Goal: Task Accomplishment & Management: Use online tool/utility

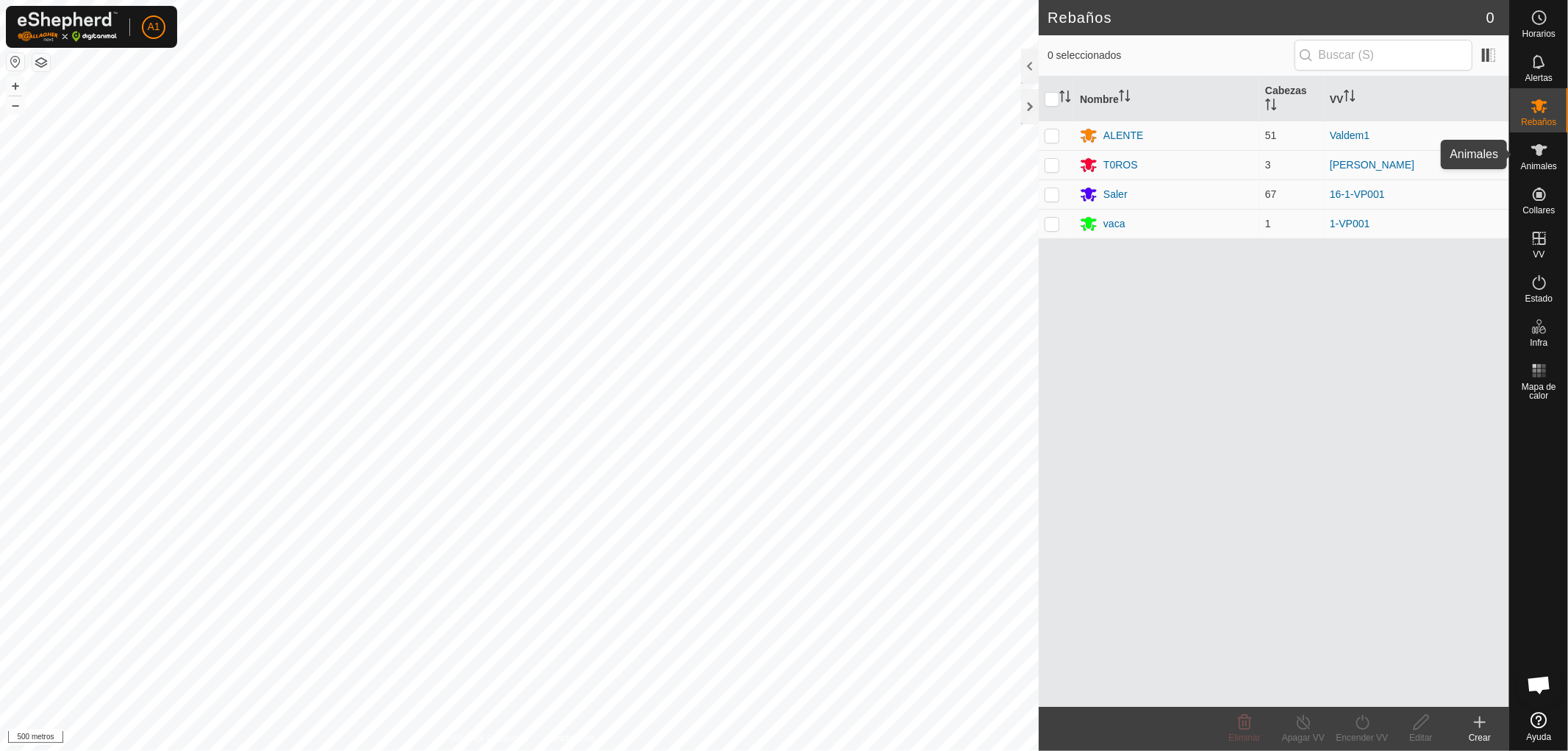
click at [1544, 165] on font "Animales" at bounding box center [1539, 166] width 36 height 10
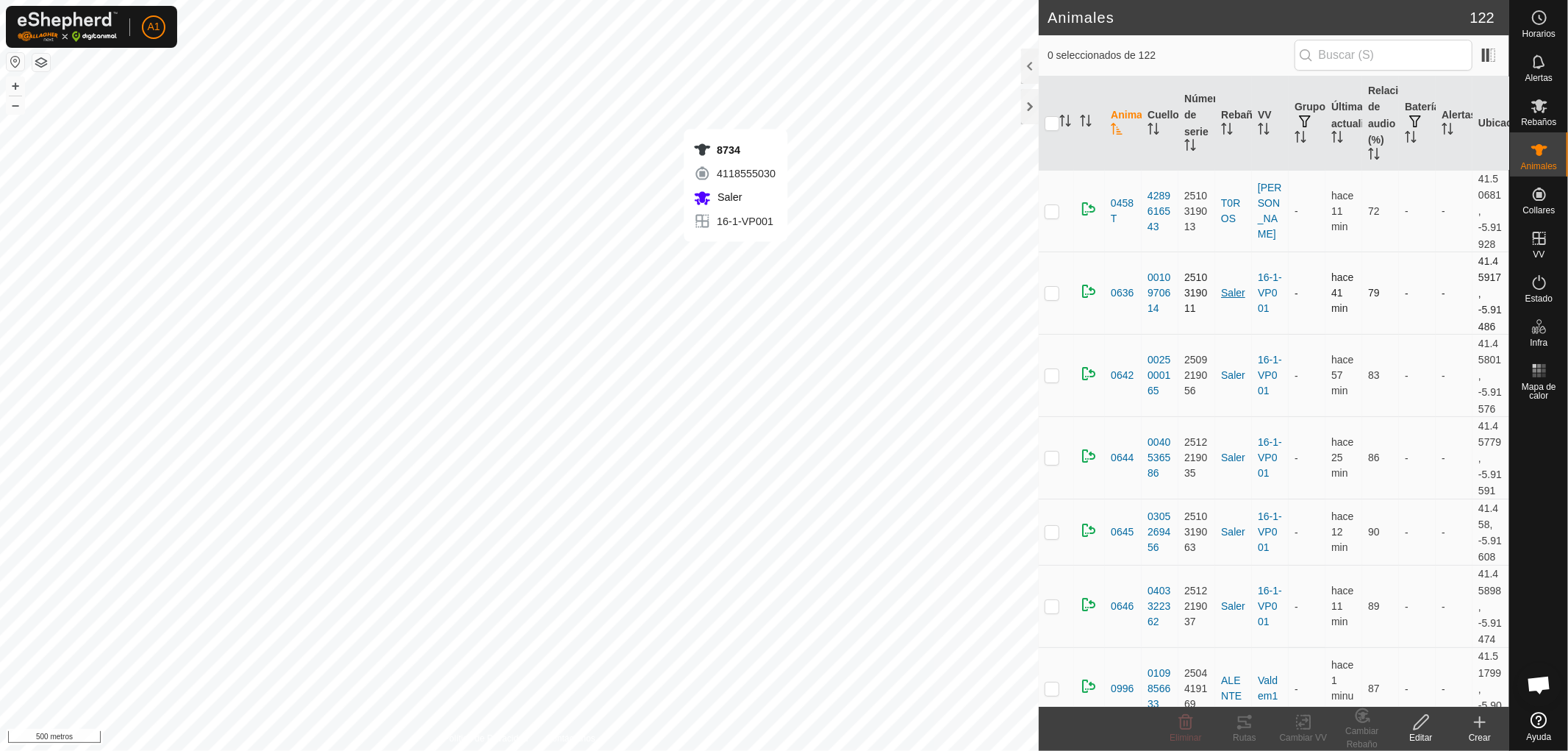
click at [724, 239] on div "8734 4118555030 [GEOGRAPHIC_DATA] 16-1-VP001 + – ⇧ i 500 metros" at bounding box center [519, 375] width 1039 height 751
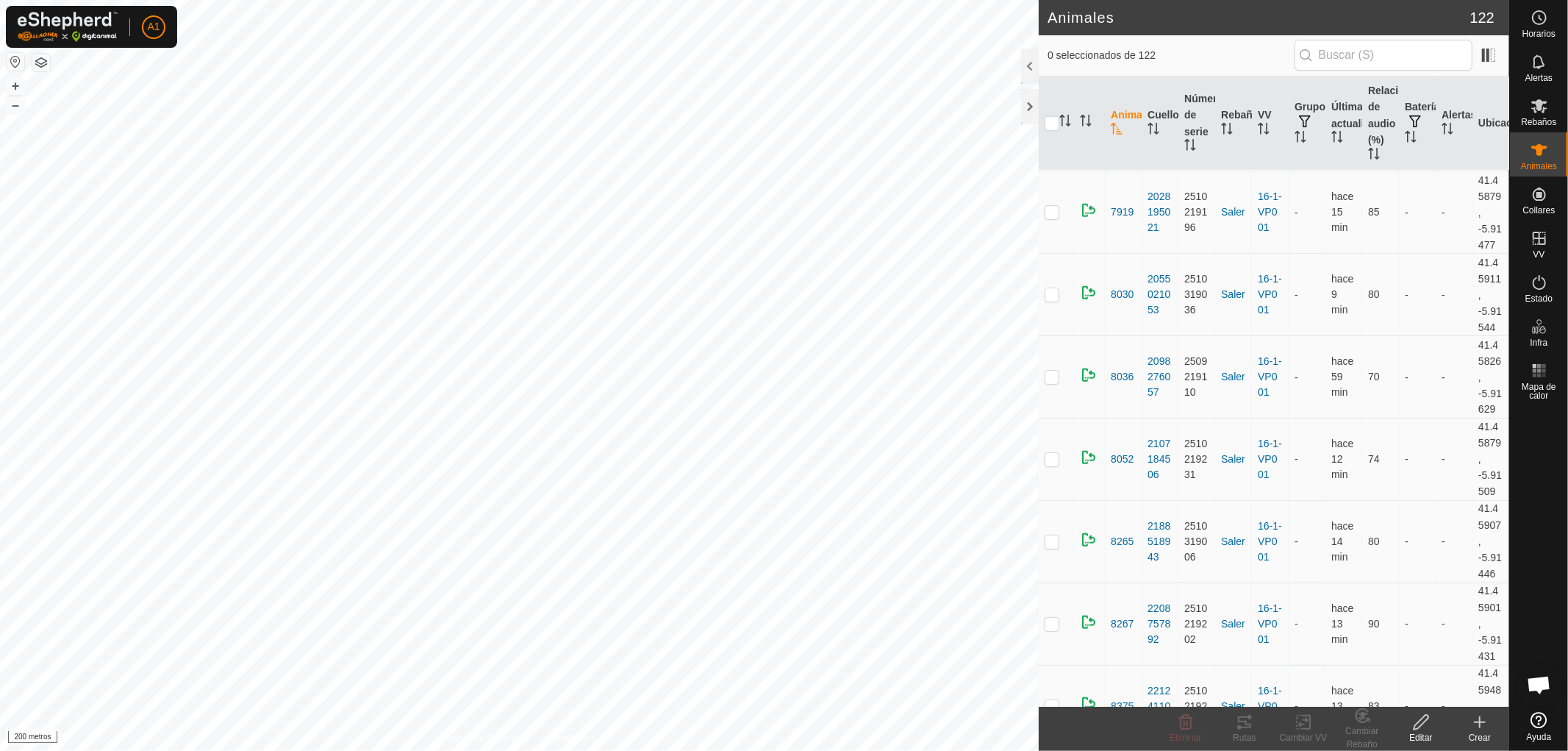
scroll to position [5817, 0]
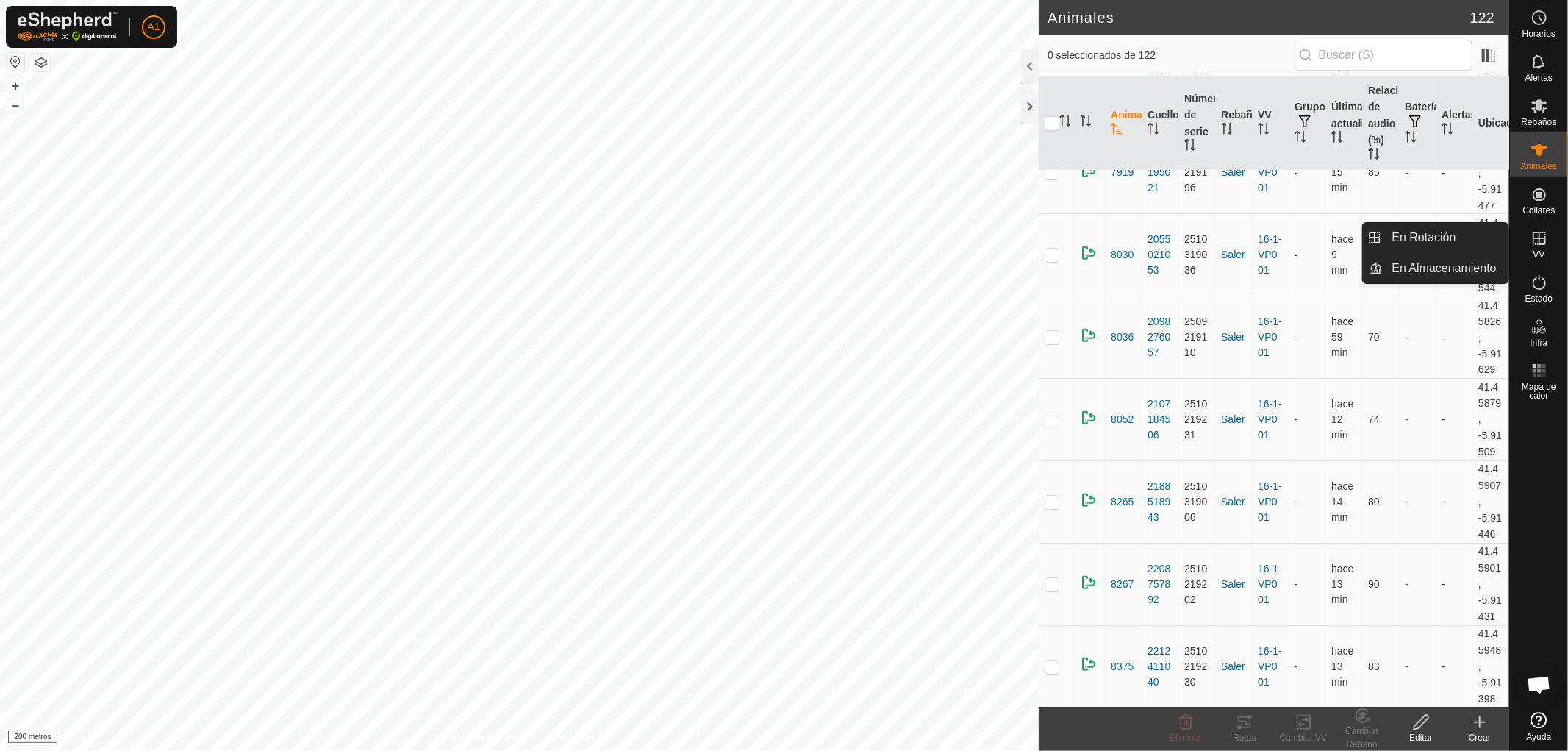
click at [1423, 236] on span "En Rotación" at bounding box center [1424, 237] width 64 height 18
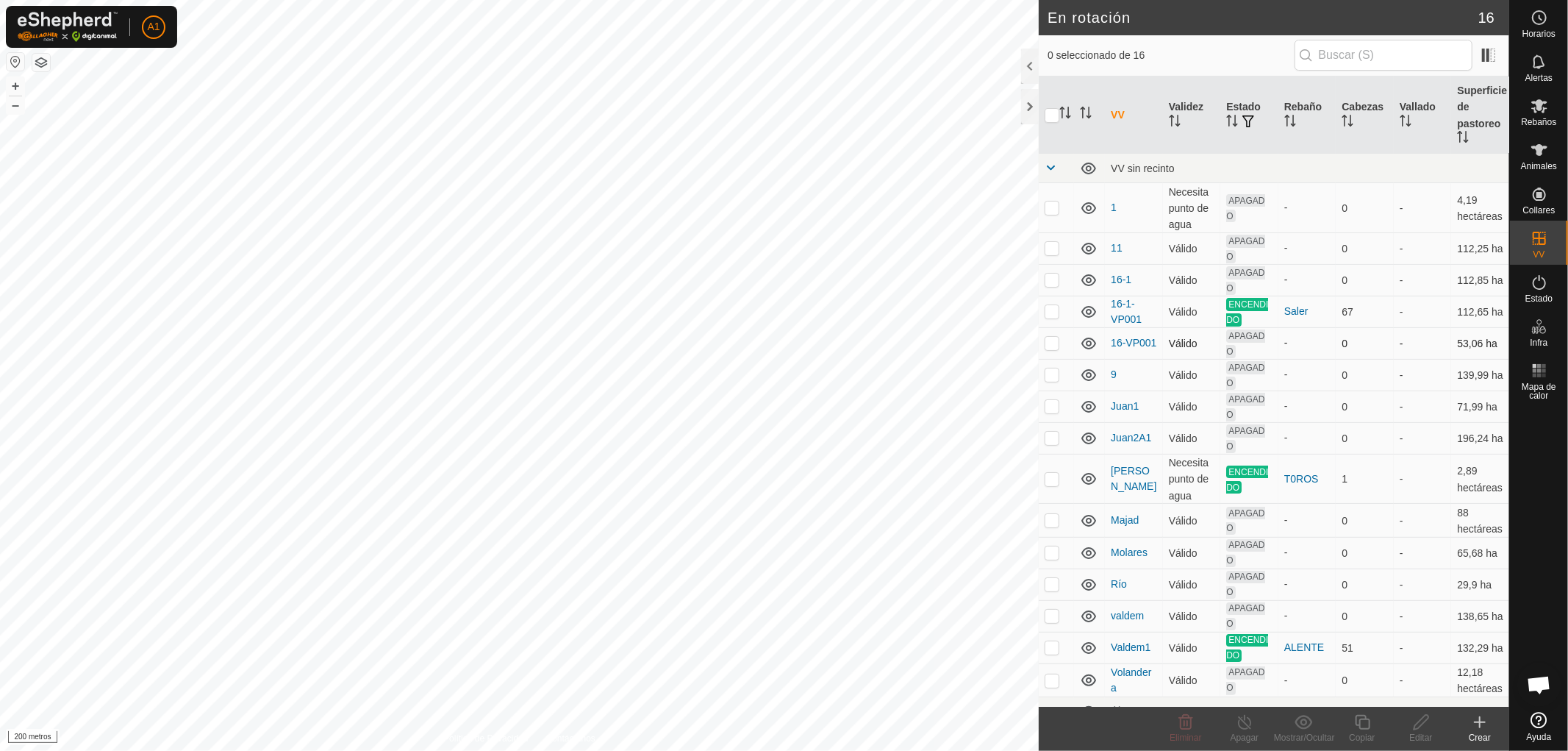
click at [1057, 340] on p-checkbox at bounding box center [1052, 342] width 15 height 12
click at [1191, 731] on div "Eliminar" at bounding box center [1186, 737] width 59 height 13
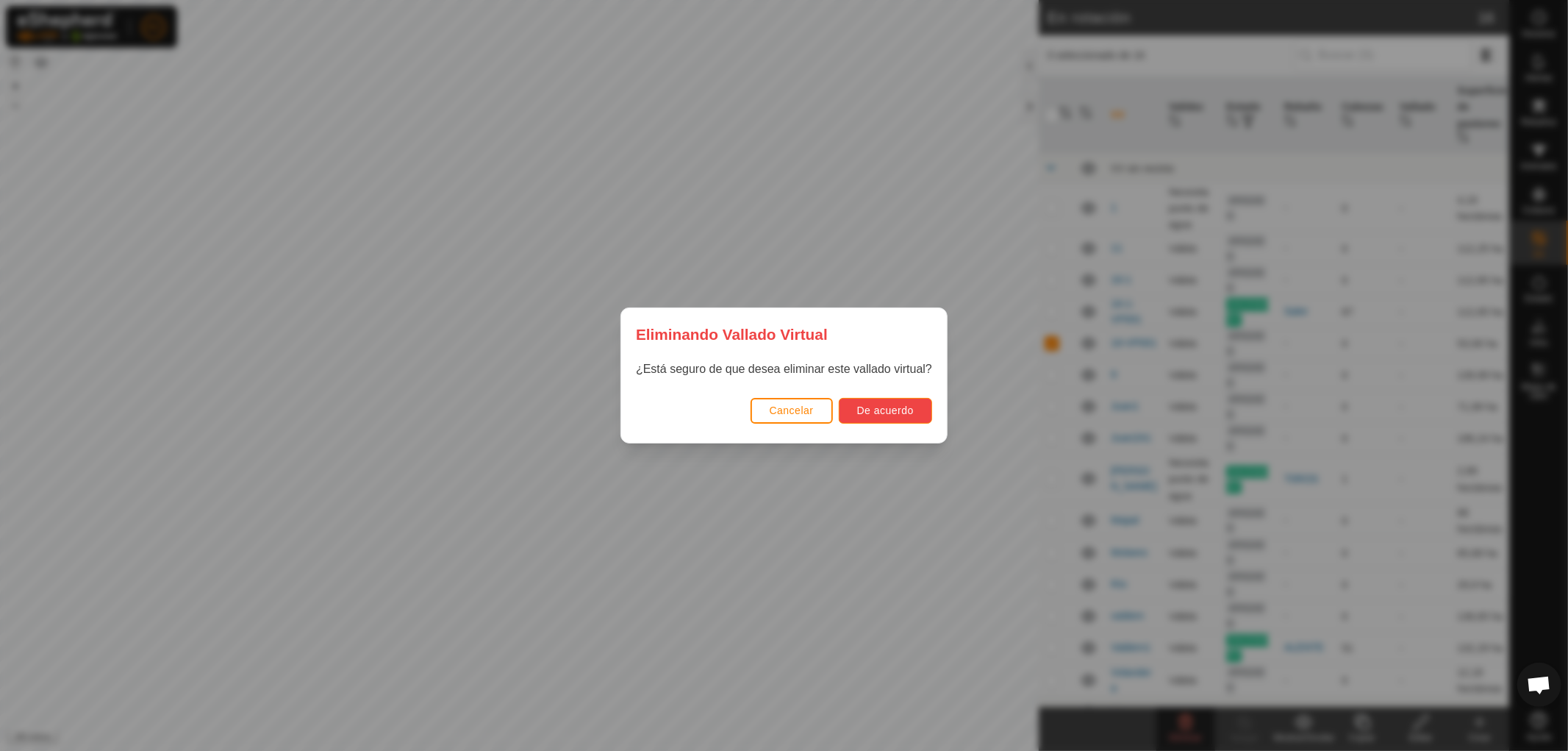
click at [892, 410] on font "De acuerdo" at bounding box center [886, 410] width 56 height 12
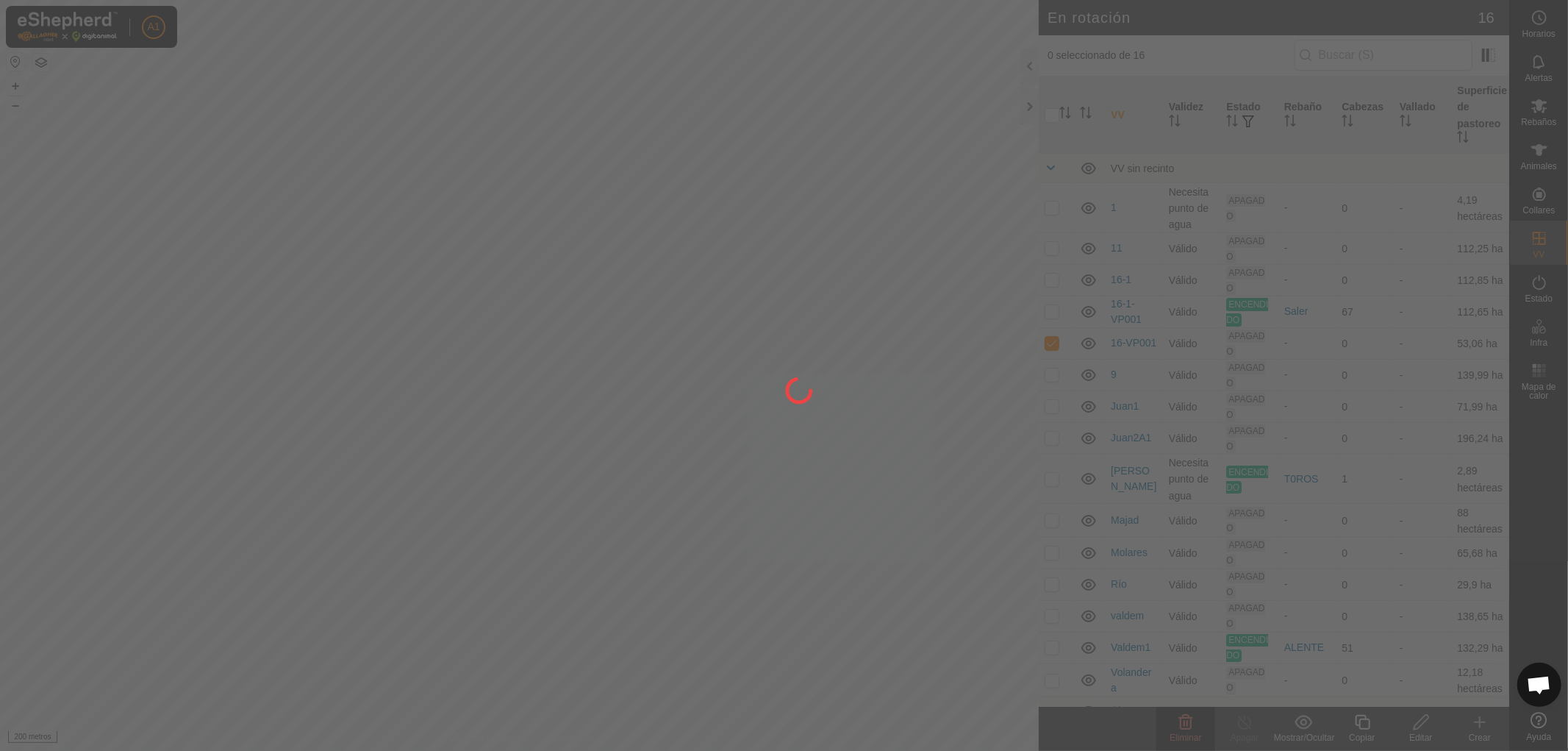
checkbox input "false"
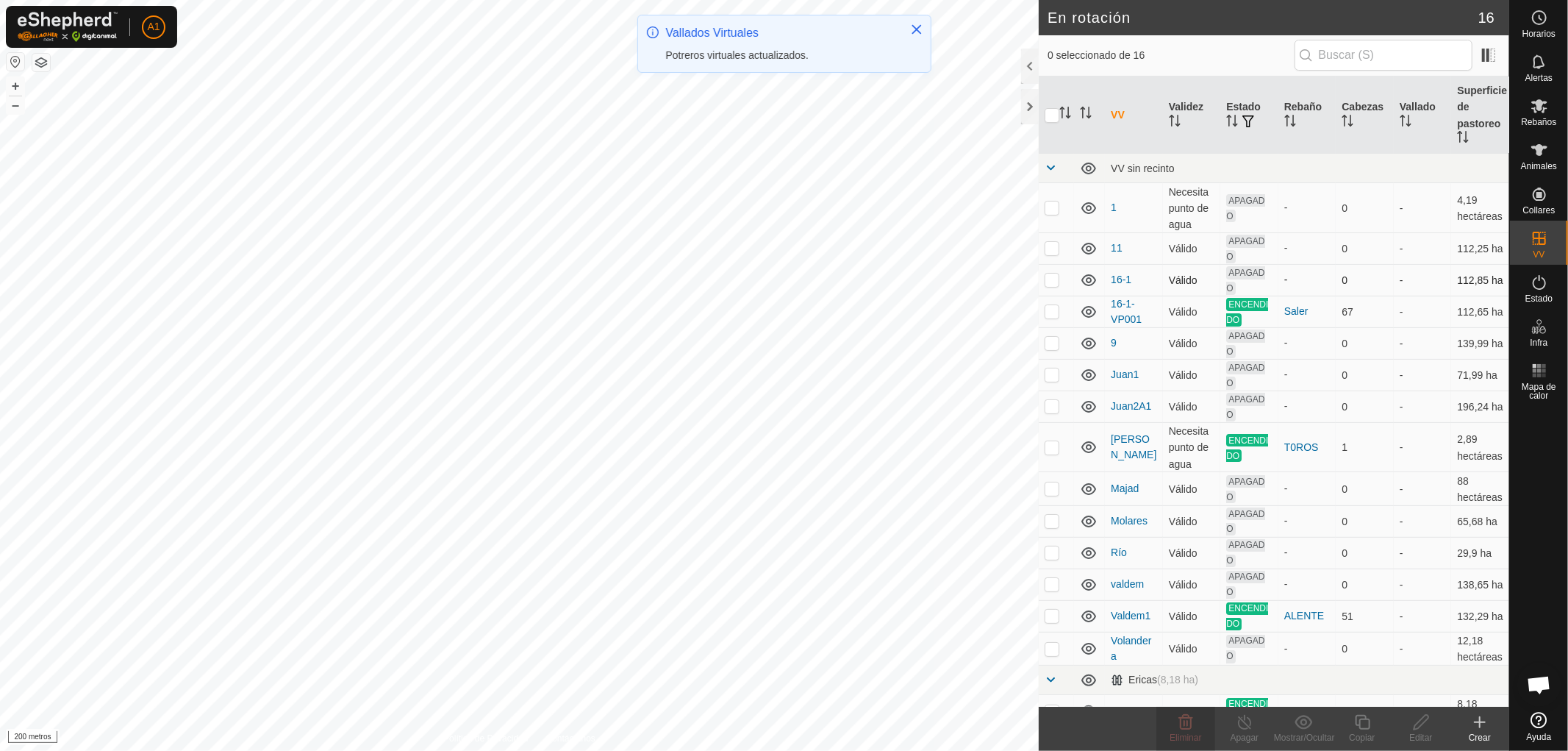
click at [1052, 278] on p-checkbox at bounding box center [1052, 279] width 15 height 12
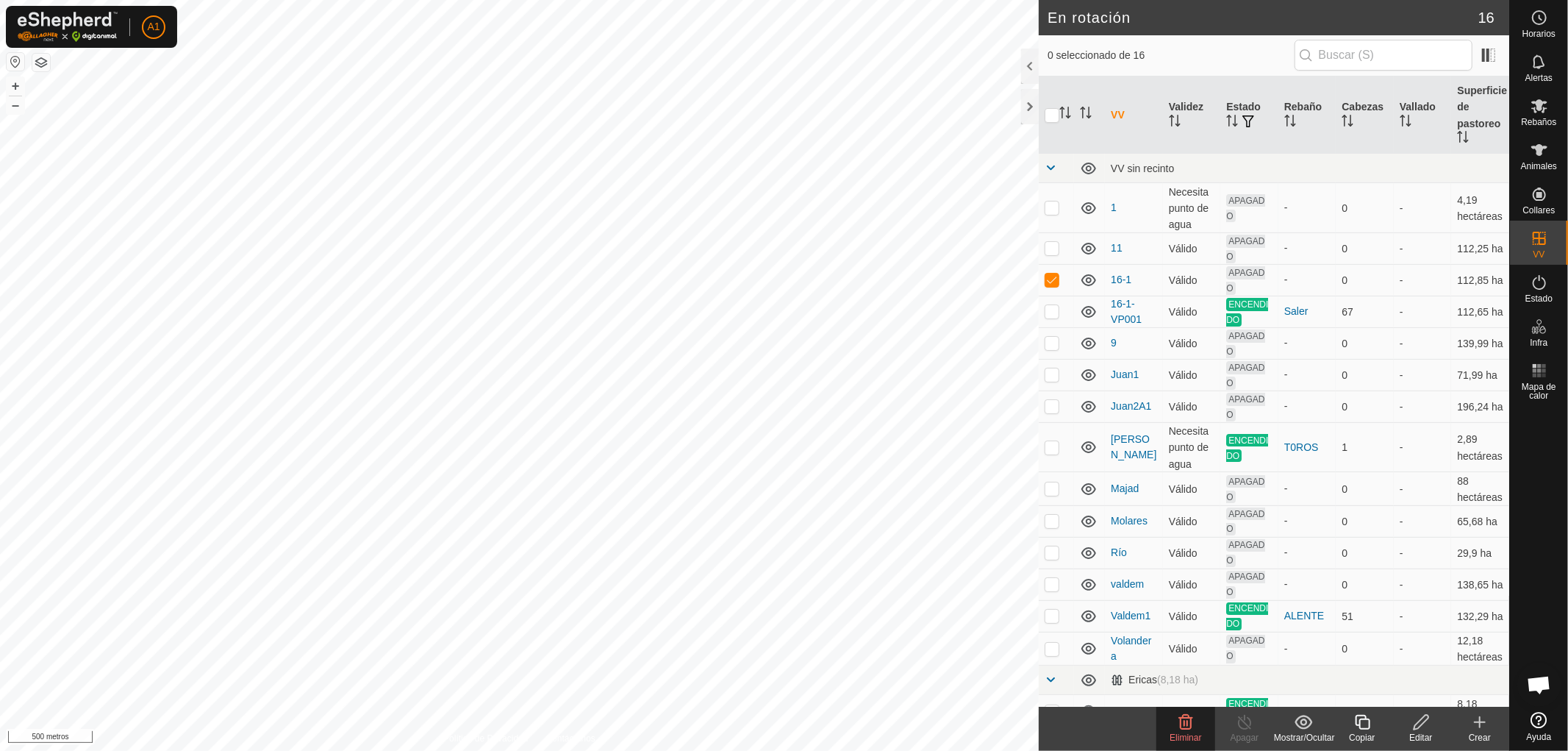
click at [1184, 733] on font "Eliminar" at bounding box center [1185, 737] width 31 height 10
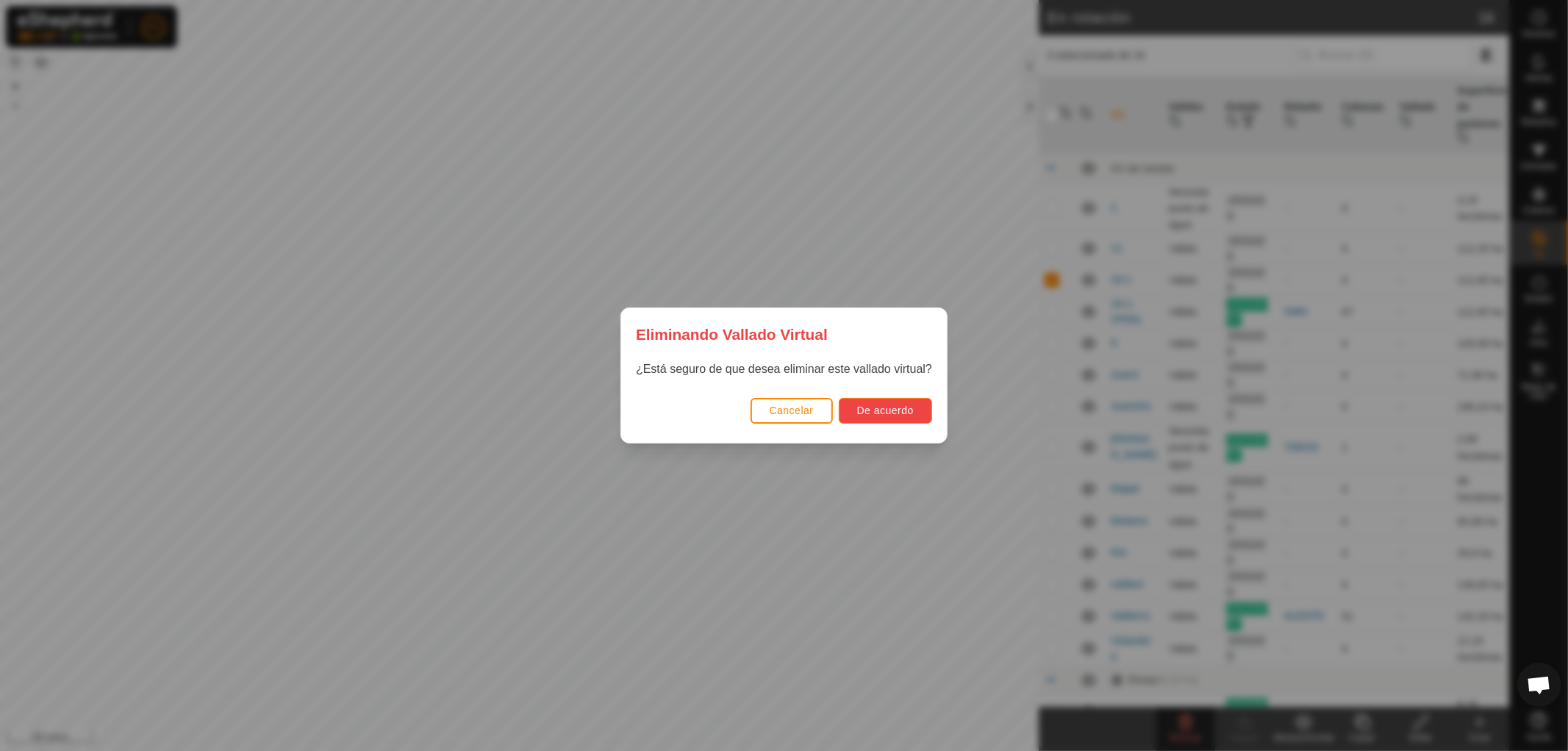
click at [877, 411] on font "De acuerdo" at bounding box center [886, 410] width 56 height 12
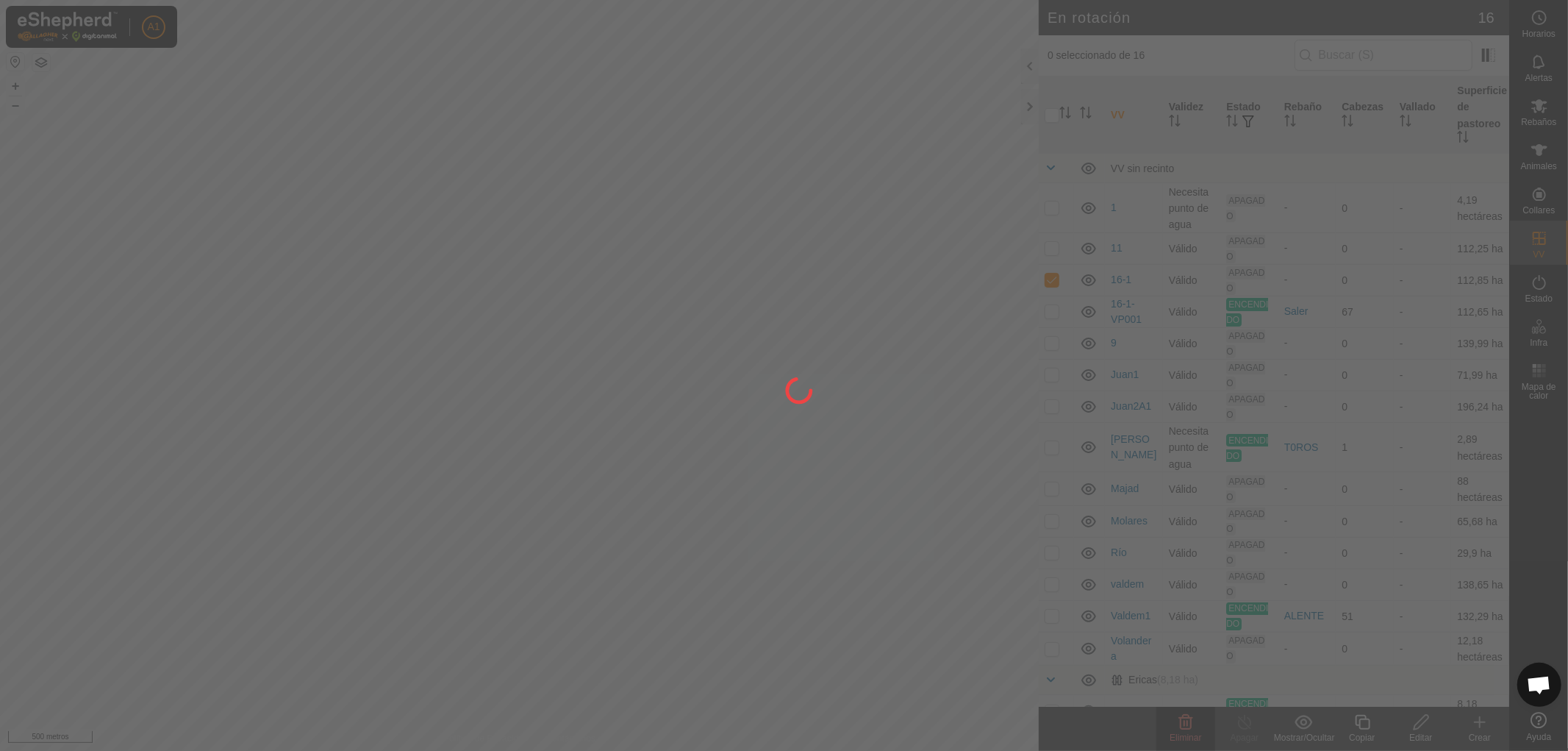
checkbox input "false"
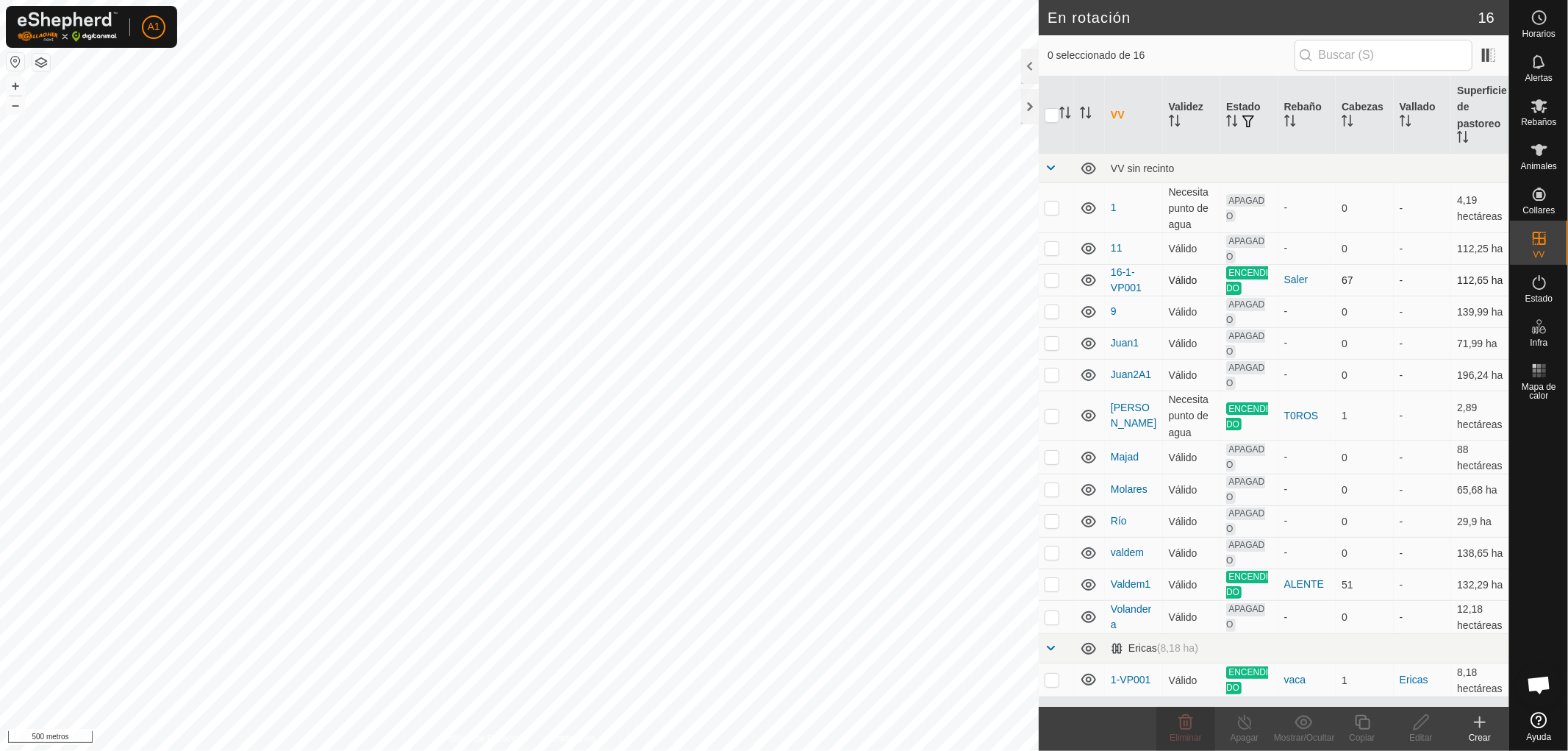
click at [1053, 277] on p-checkbox at bounding box center [1052, 279] width 15 height 12
checkbox input "true"
click at [1362, 732] on font "Copiar" at bounding box center [1362, 737] width 26 height 10
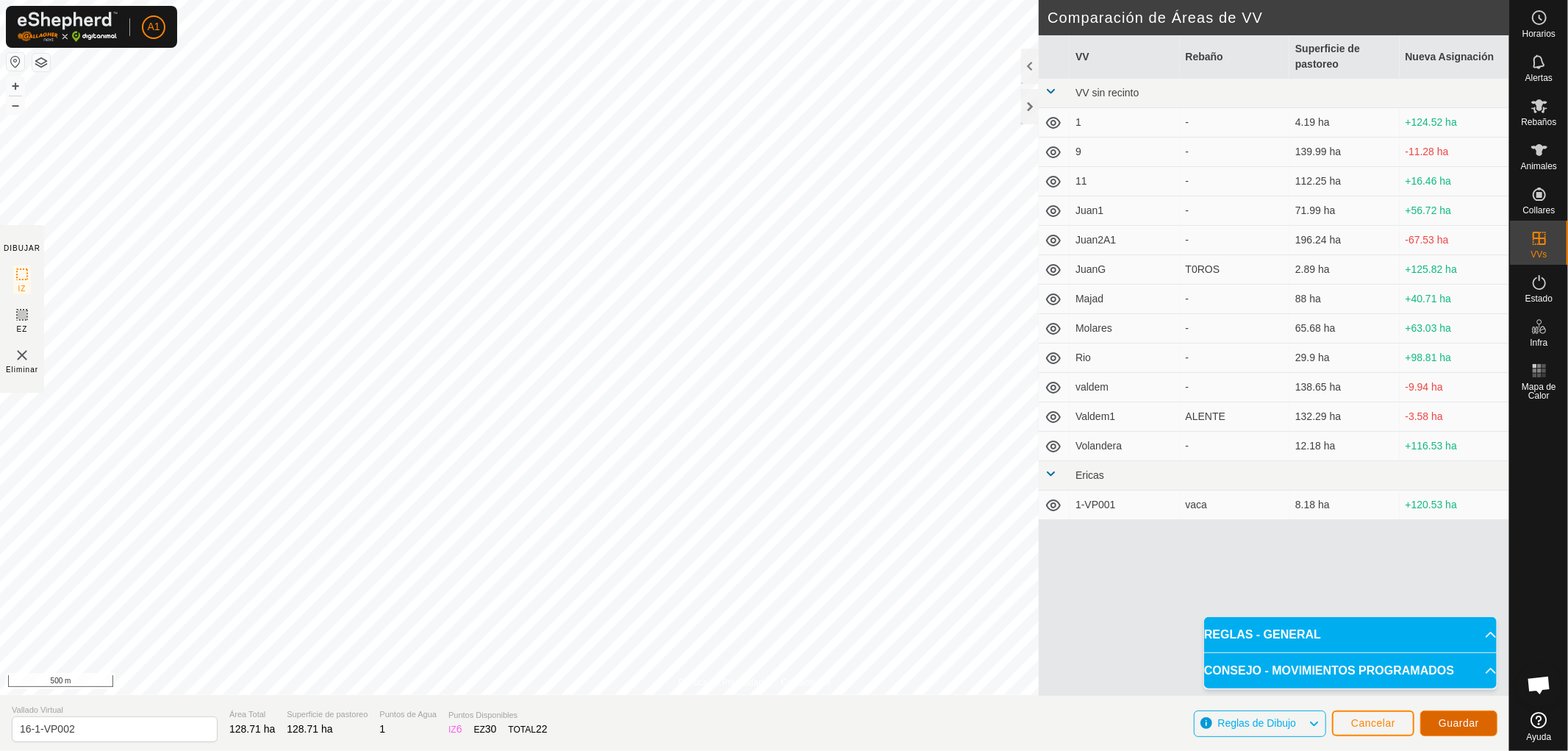
click at [1449, 723] on span "Guardar" at bounding box center [1459, 723] width 40 height 12
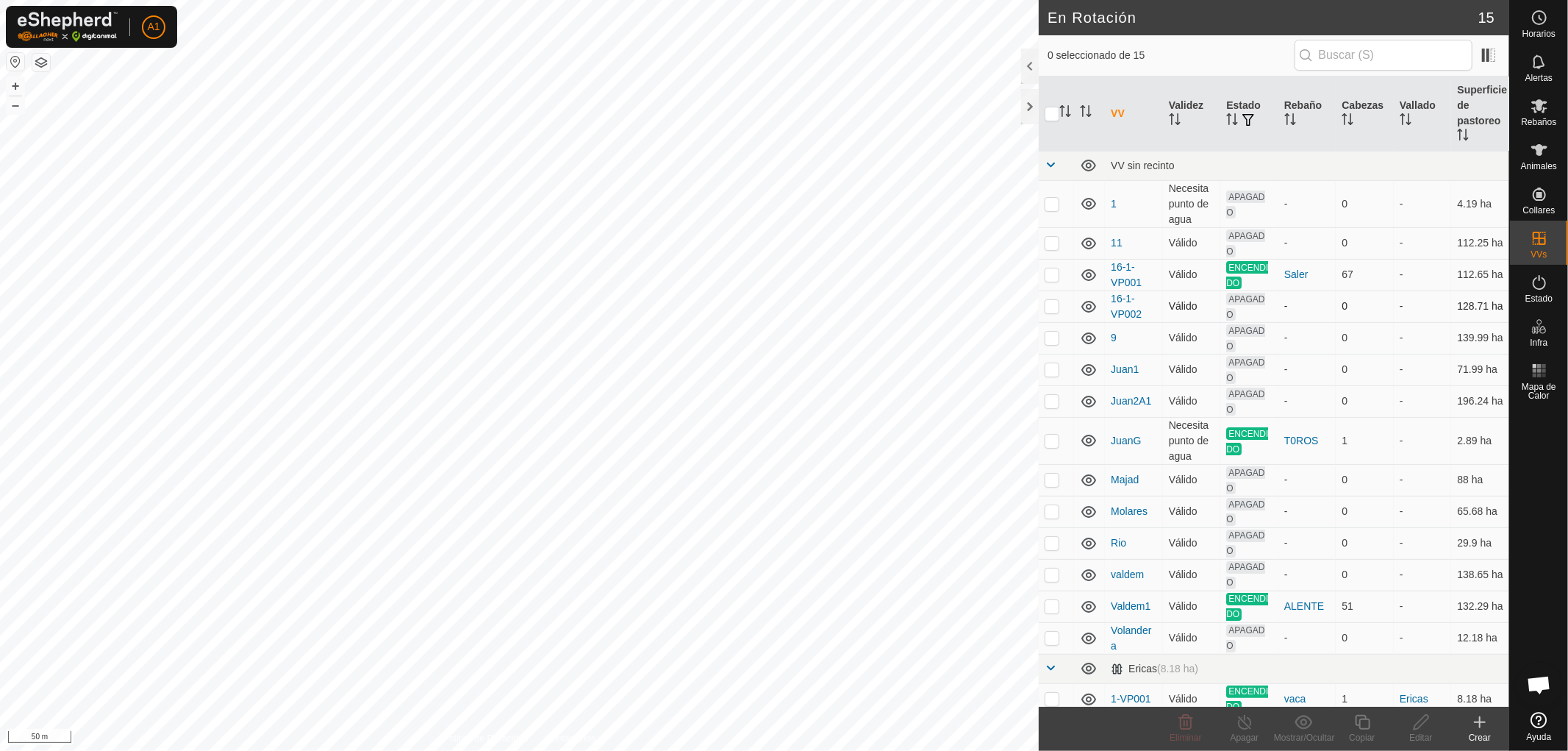
click at [1053, 304] on p-checkbox at bounding box center [1052, 306] width 15 height 12
checkbox input "true"
click at [1416, 723] on icon at bounding box center [1421, 722] width 15 height 15
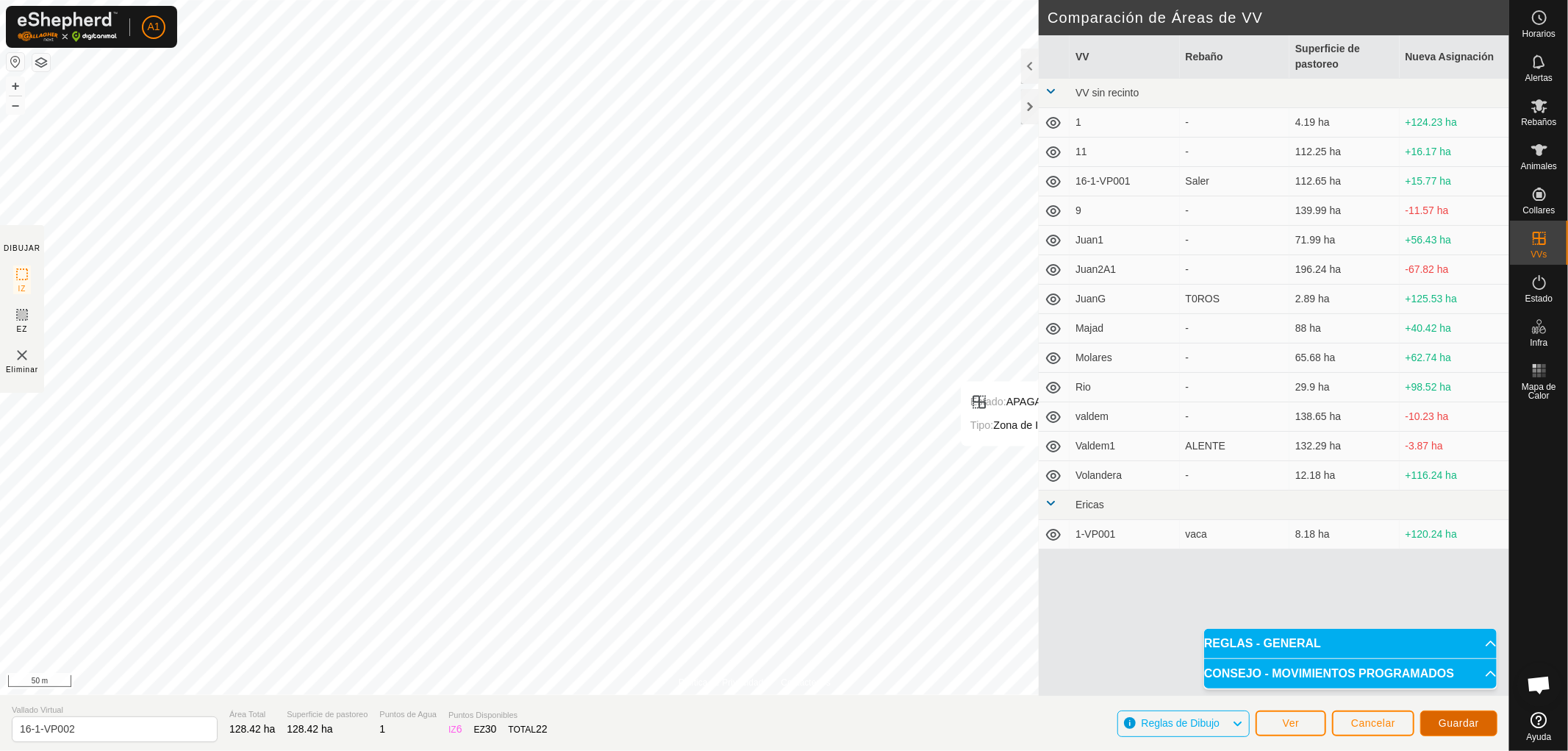
click at [1456, 726] on span "Guardar" at bounding box center [1459, 723] width 40 height 12
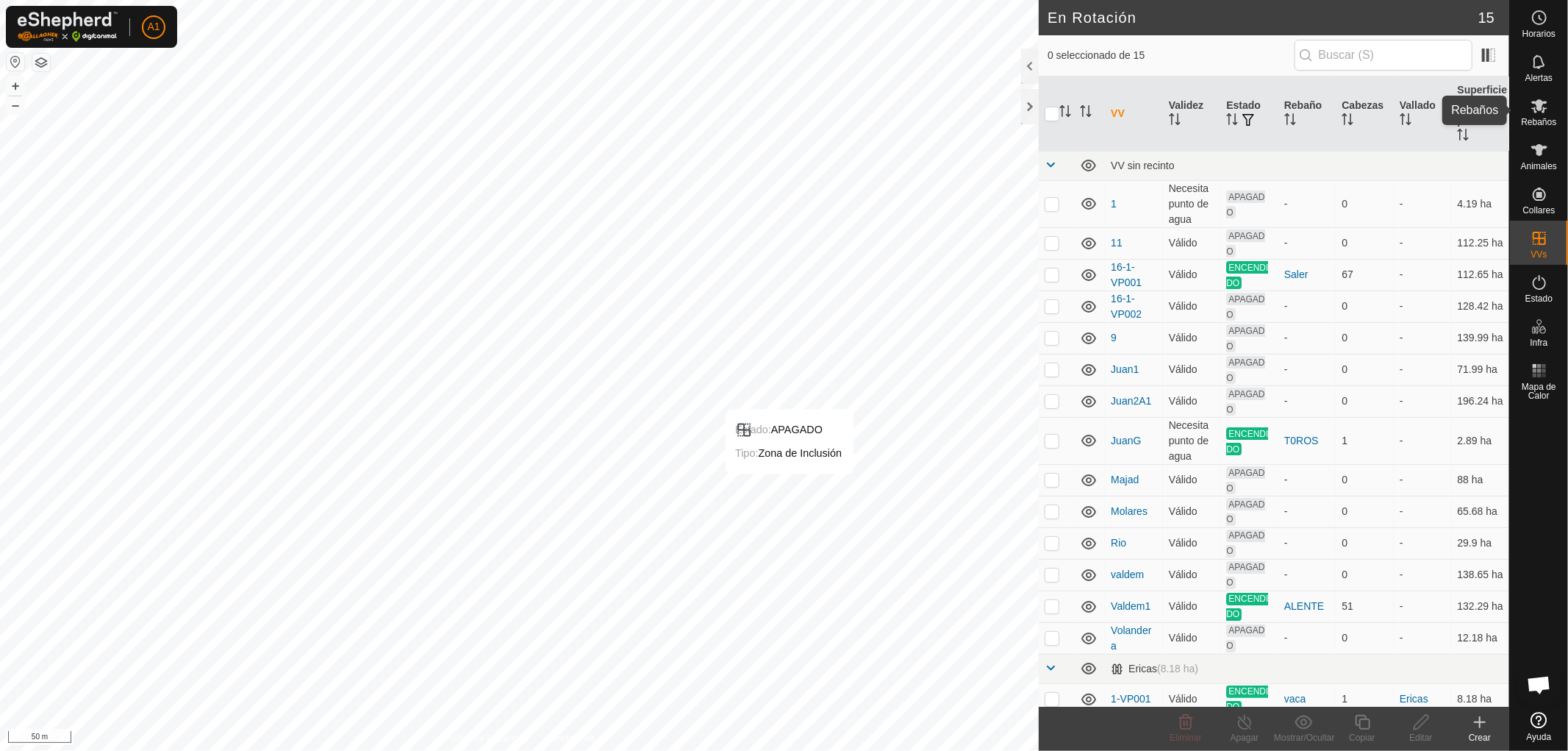
click at [1534, 118] on span "Rebaños" at bounding box center [1539, 122] width 35 height 9
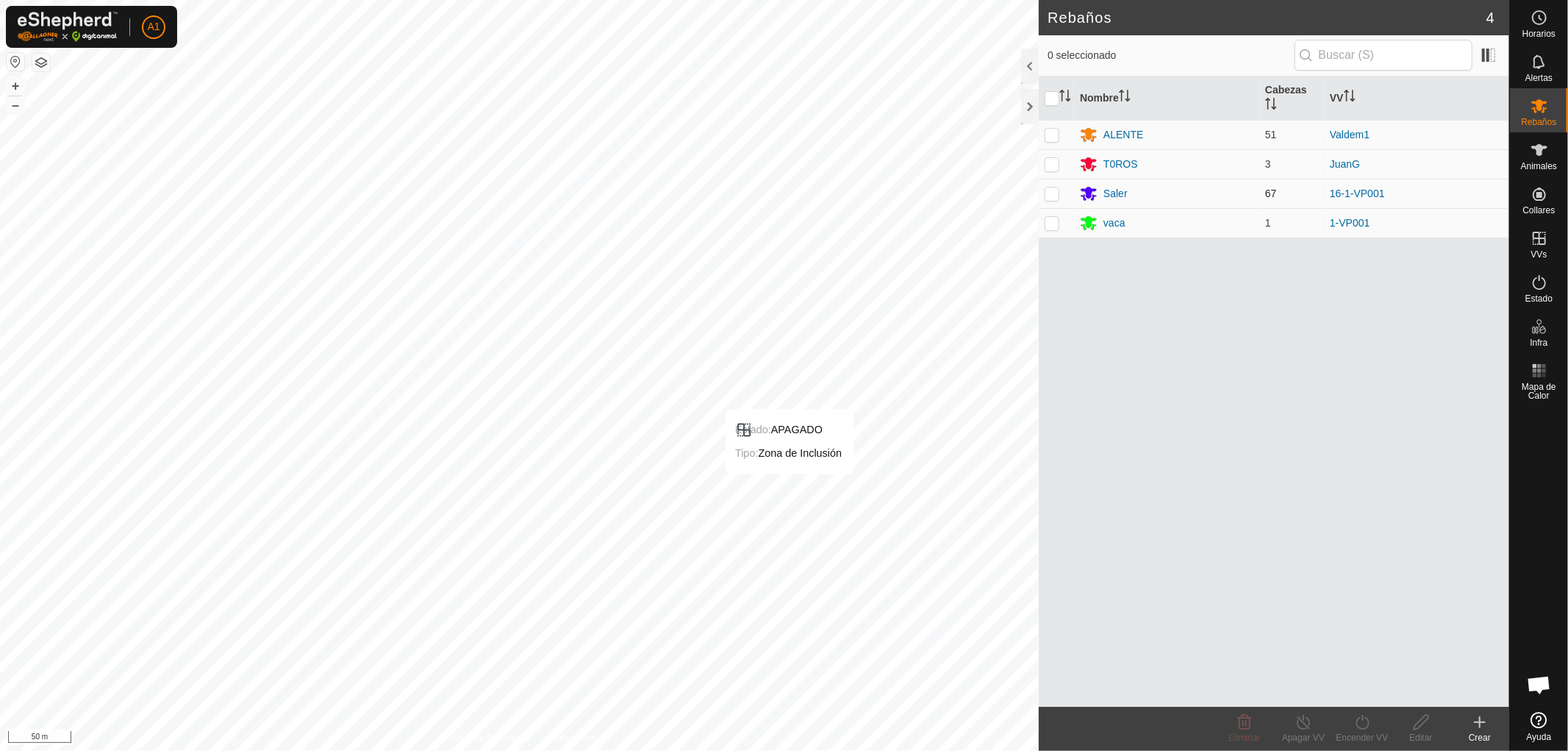
click at [1051, 191] on p-checkbox at bounding box center [1052, 193] width 15 height 12
checkbox input "true"
click at [1356, 739] on div "Encender VV" at bounding box center [1362, 737] width 59 height 13
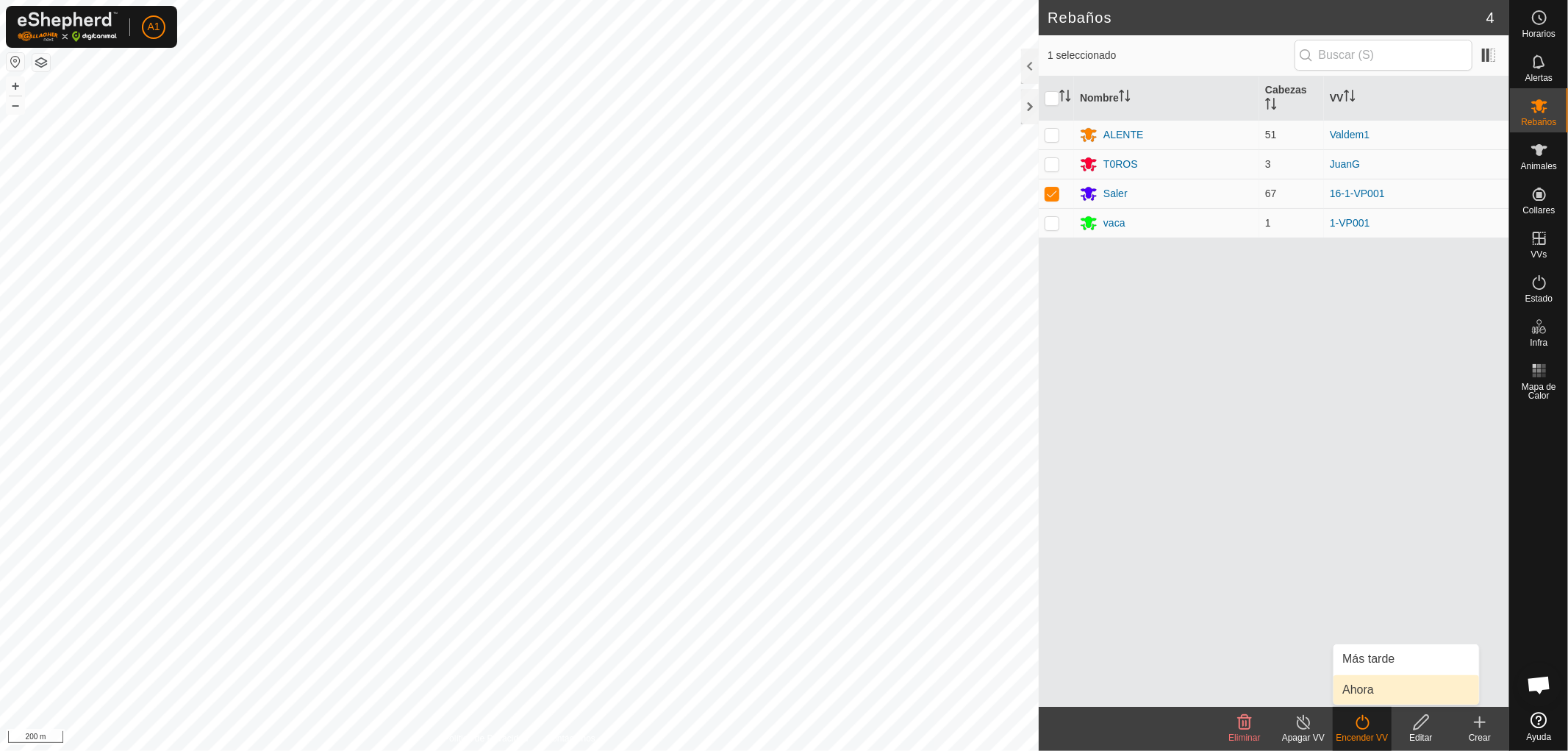
click at [1357, 687] on link "Ahora" at bounding box center [1406, 690] width 145 height 29
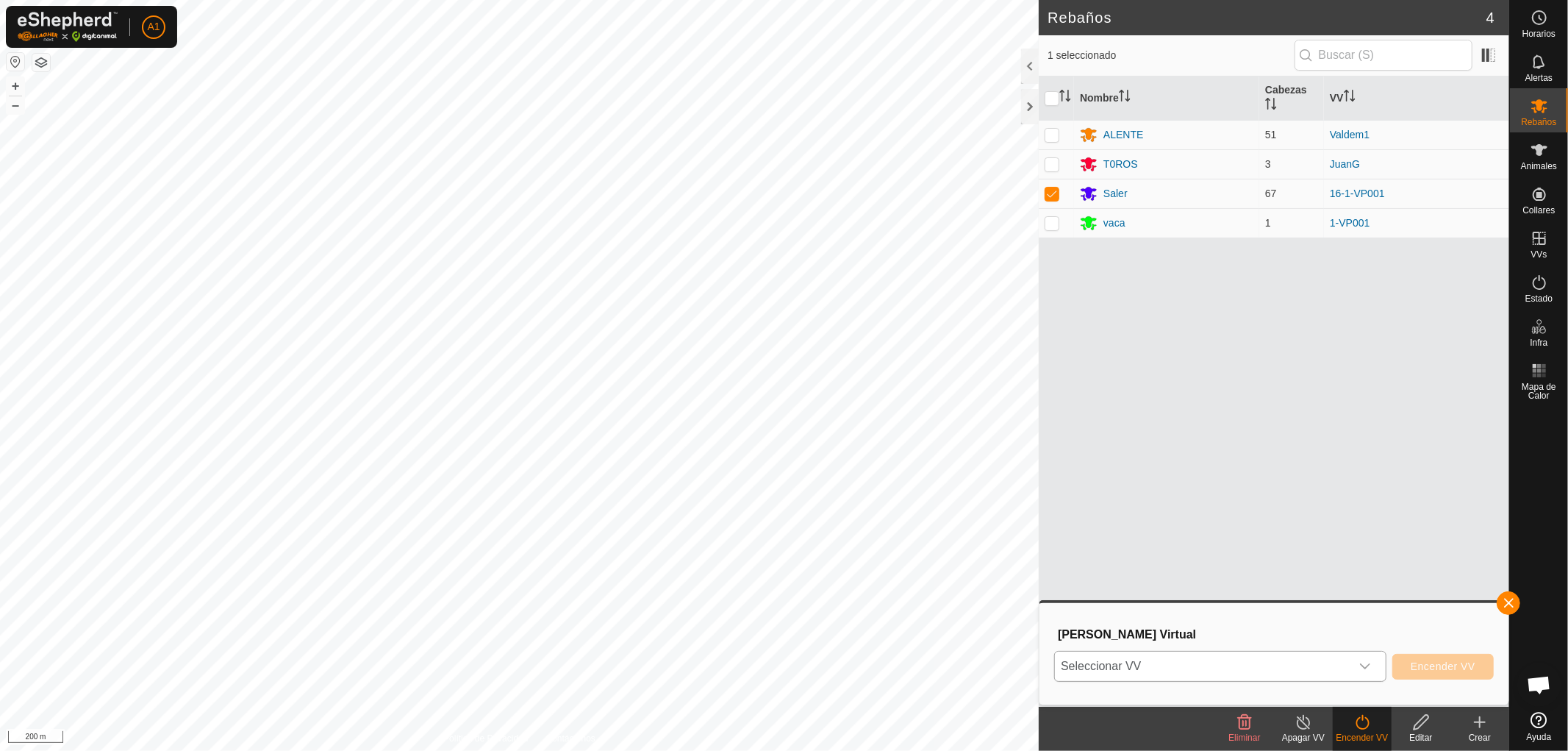
click at [1364, 662] on icon "dropdown trigger" at bounding box center [1365, 665] width 12 height 12
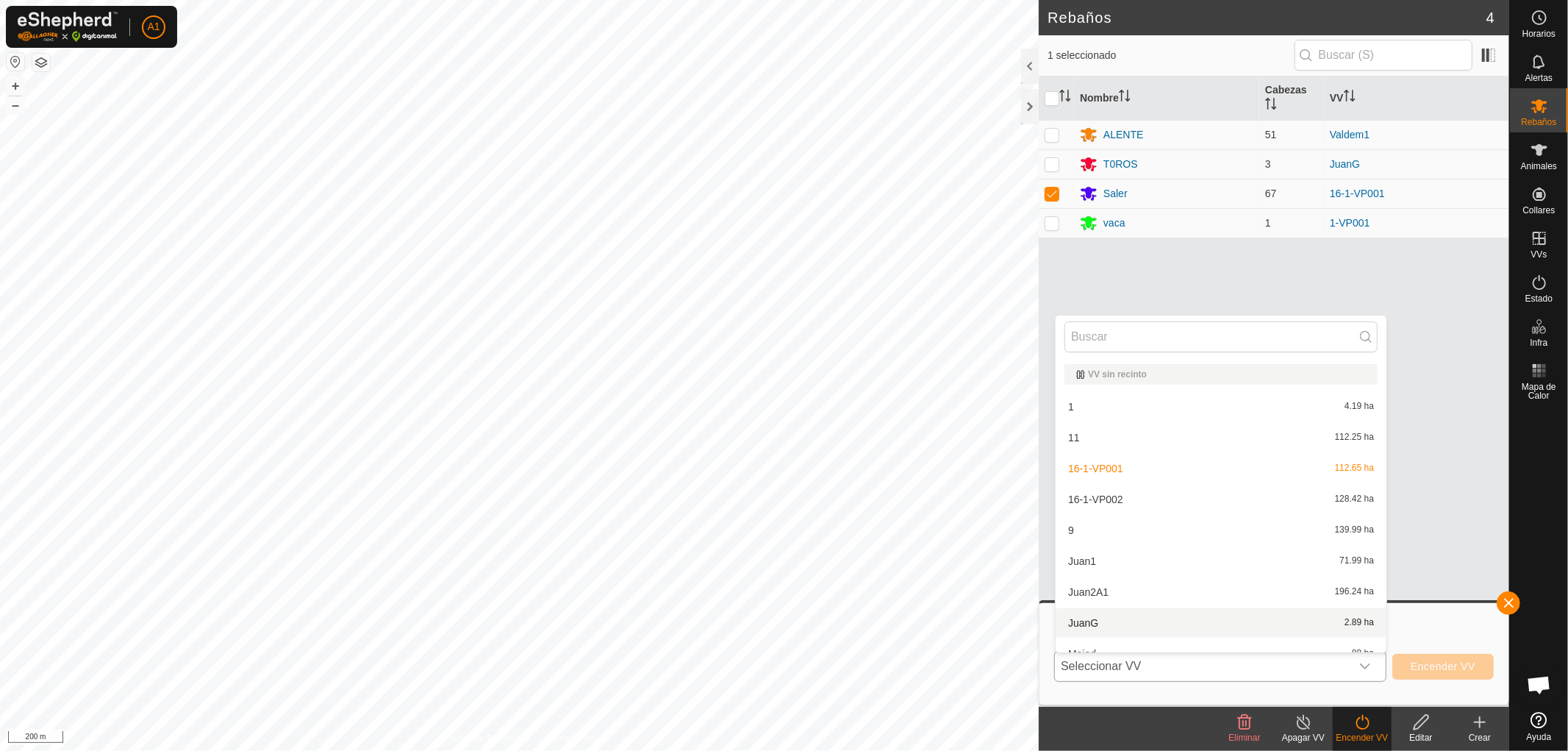
scroll to position [15, 0]
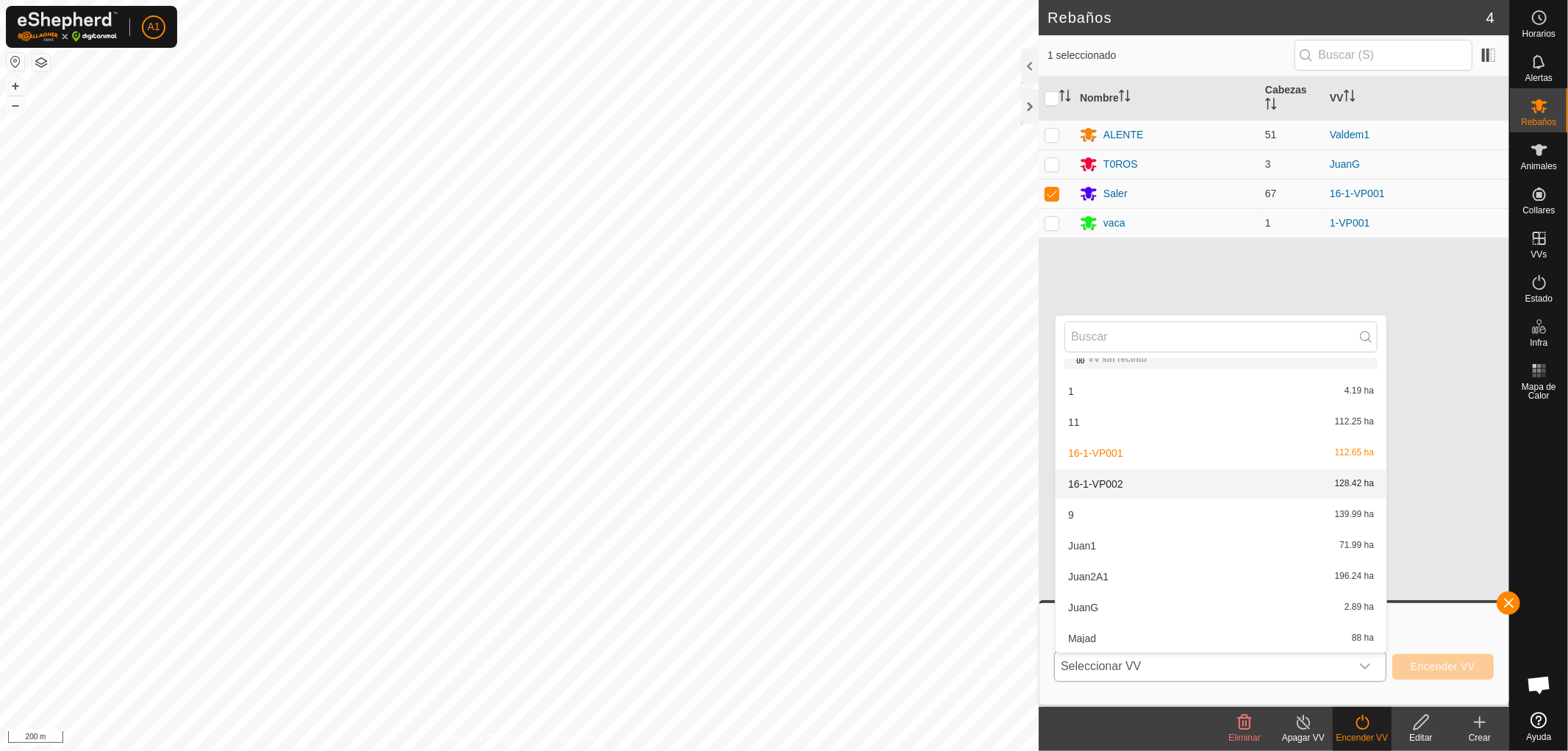
click at [1096, 483] on li "16-1-VP002 128.42 ha" at bounding box center [1221, 483] width 331 height 29
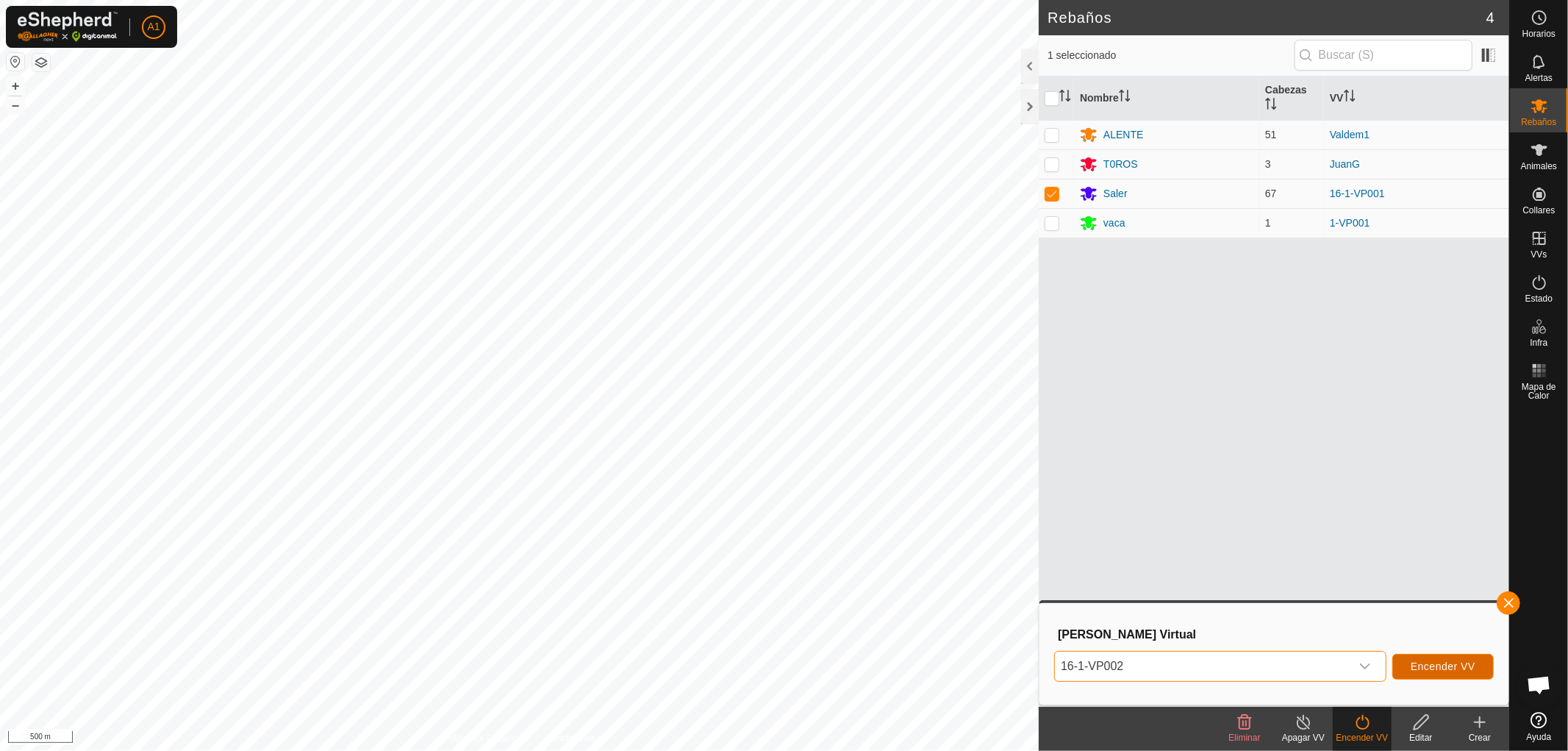
click at [1437, 658] on button "Encender VV" at bounding box center [1443, 666] width 102 height 26
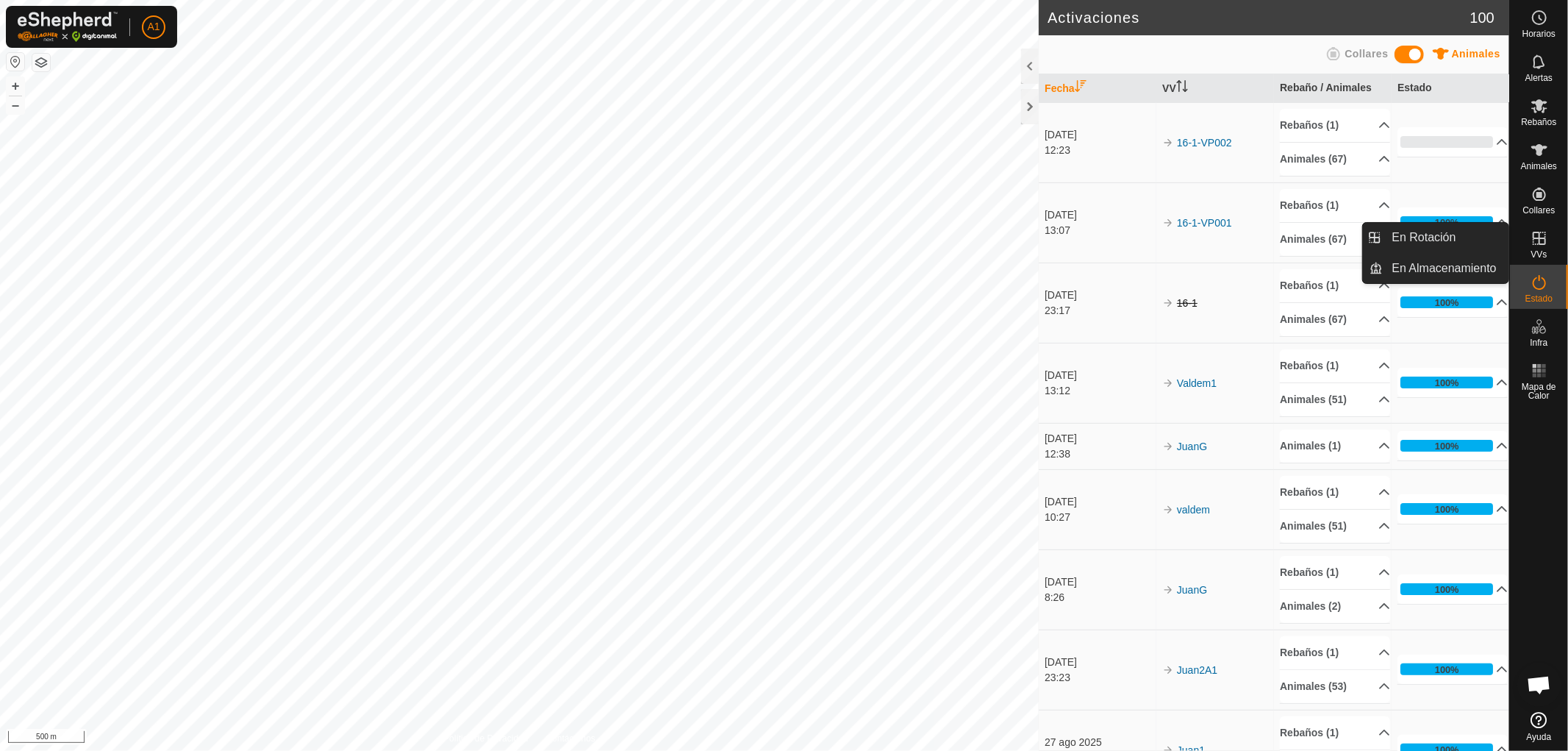
click at [1537, 244] on icon at bounding box center [1540, 238] width 18 height 18
click at [1431, 236] on link "En Rotación" at bounding box center [1446, 237] width 126 height 29
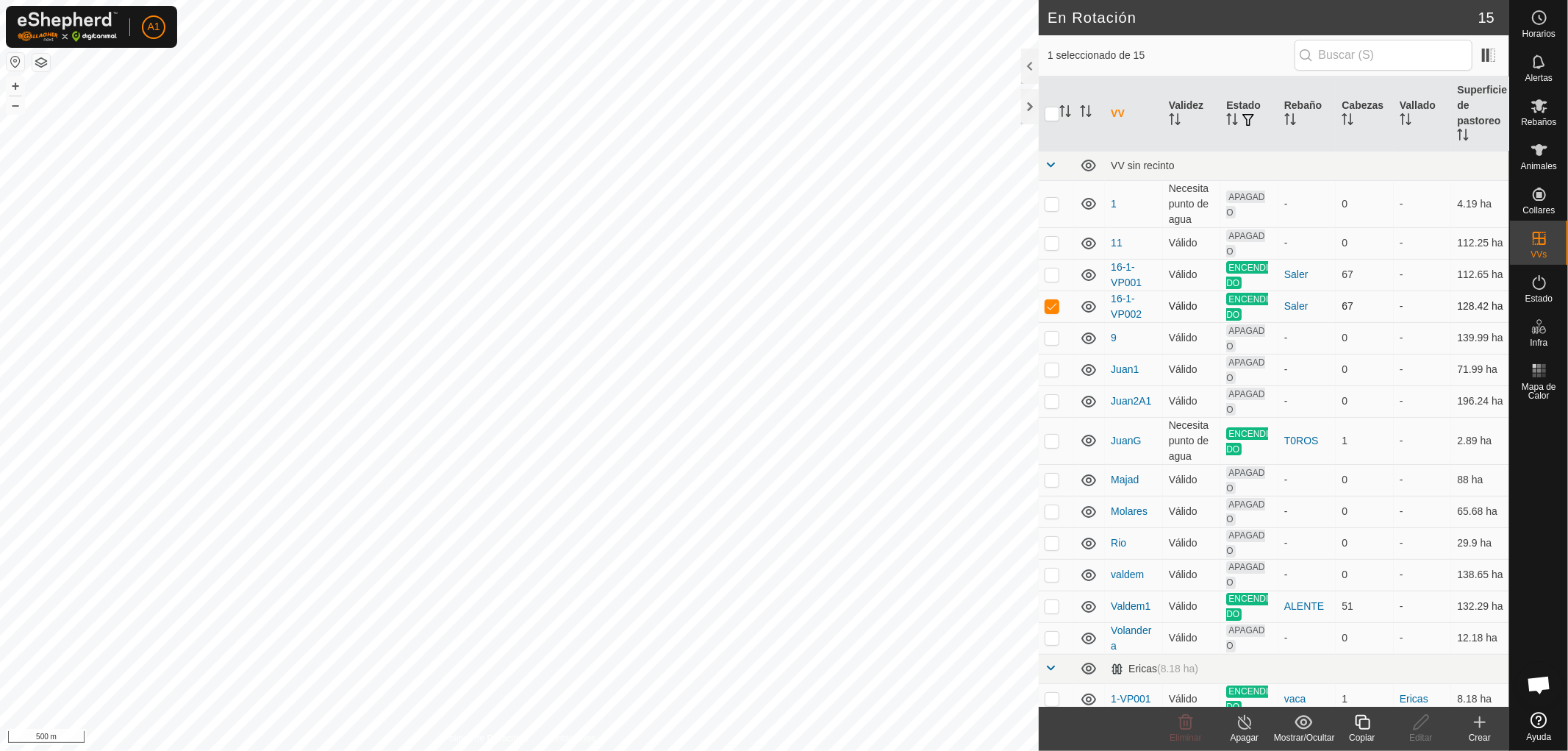
click at [1054, 307] on p-checkbox at bounding box center [1052, 306] width 15 height 12
checkbox input "false"
click at [144, 26] on p-avatar "A1" at bounding box center [153, 27] width 23 height 23
click at [197, 113] on link "Cerrar sesión" at bounding box center [221, 115] width 145 height 23
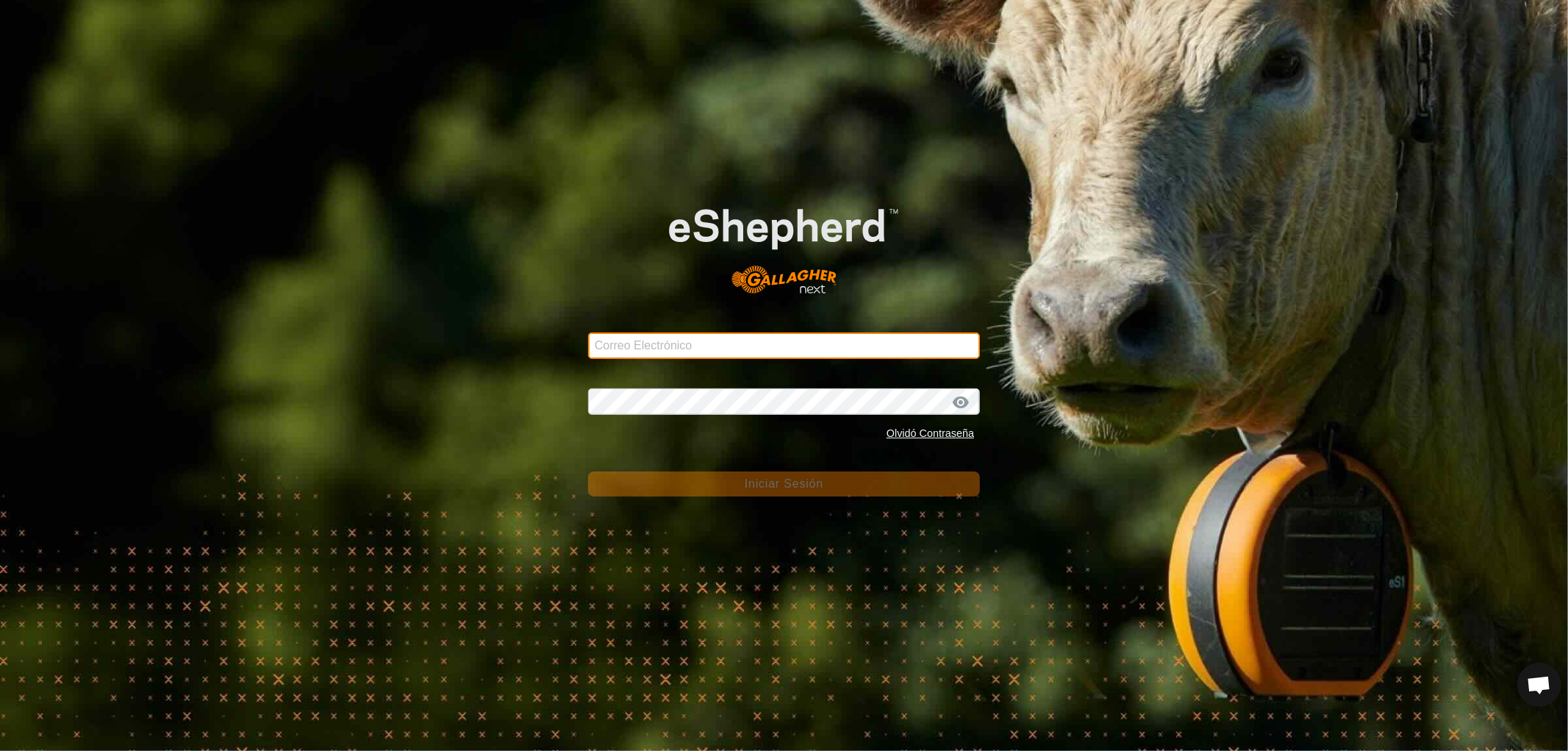
type input "[EMAIL_ADDRESS][DOMAIN_NAME]"
